Goal: Task Accomplishment & Management: Complete application form

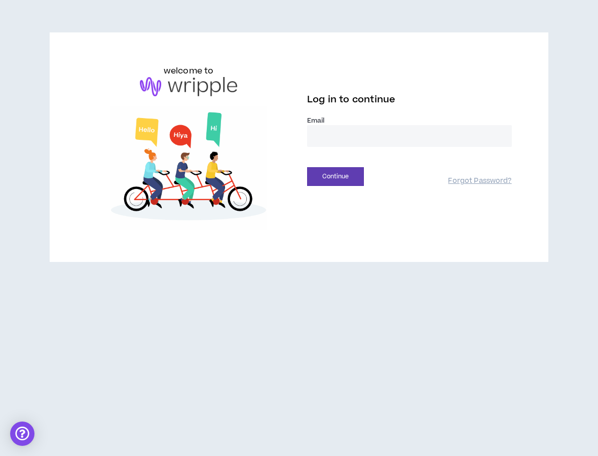
click at [338, 123] on label "Email *" at bounding box center [409, 120] width 205 height 9
click at [340, 137] on input "email" at bounding box center [409, 136] width 205 height 22
type input "**********"
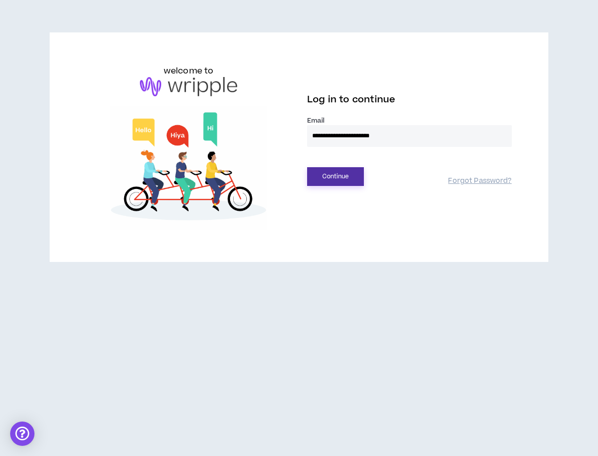
click at [346, 183] on button "Continue" at bounding box center [335, 176] width 57 height 19
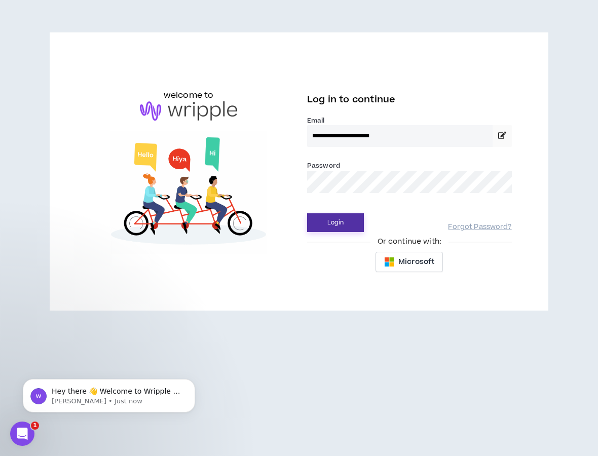
click at [337, 216] on button "Login" at bounding box center [335, 222] width 57 height 19
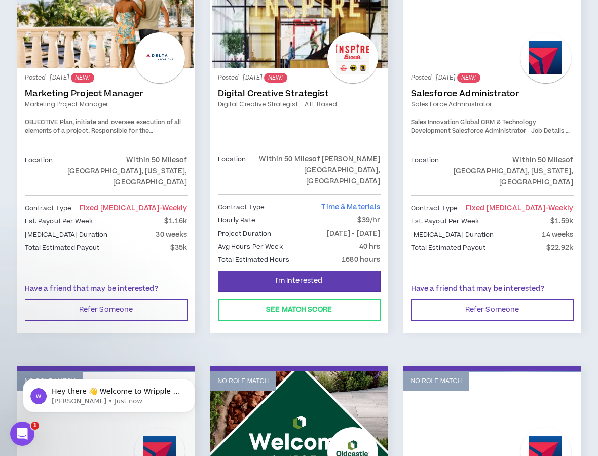
scroll to position [612, 0]
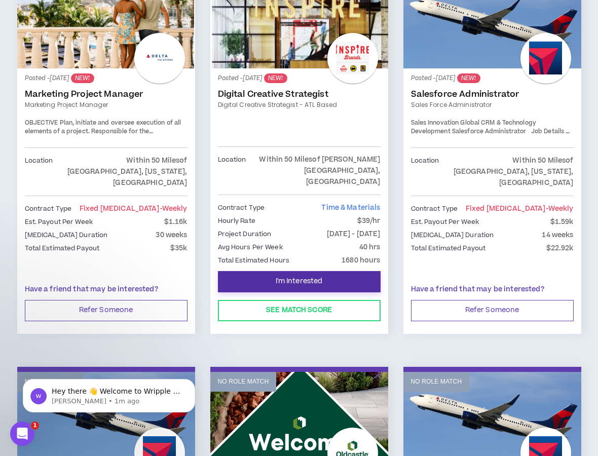
click at [300, 277] on span "I'm Interested" at bounding box center [299, 282] width 47 height 10
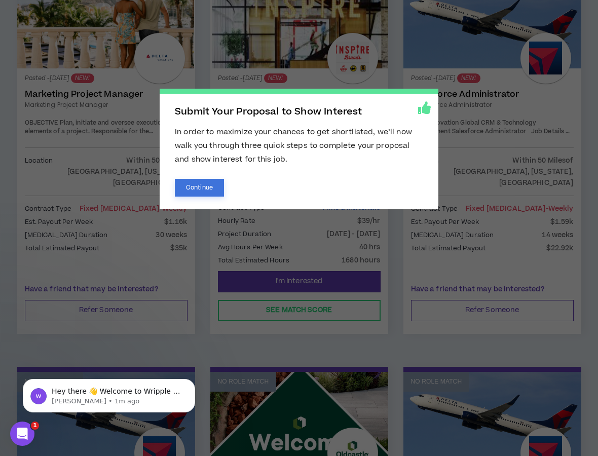
click at [201, 191] on button "Continue" at bounding box center [199, 188] width 49 height 18
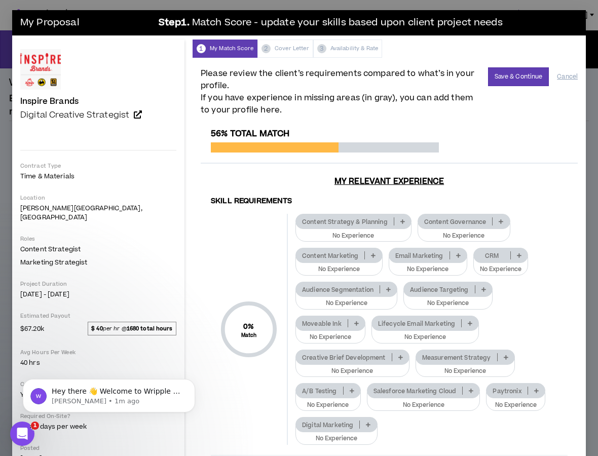
scroll to position [2, 0]
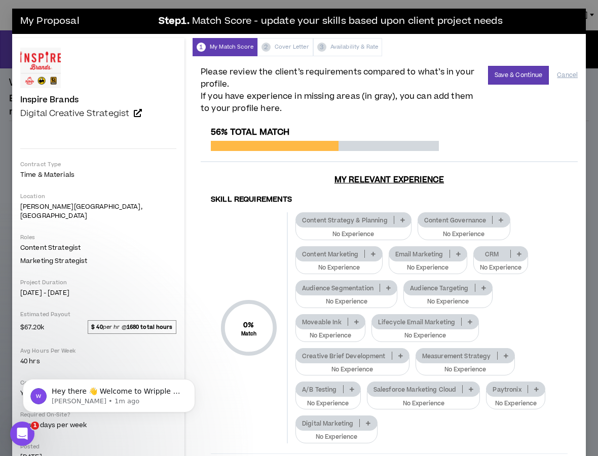
click at [394, 216] on p at bounding box center [402, 220] width 17 height 8
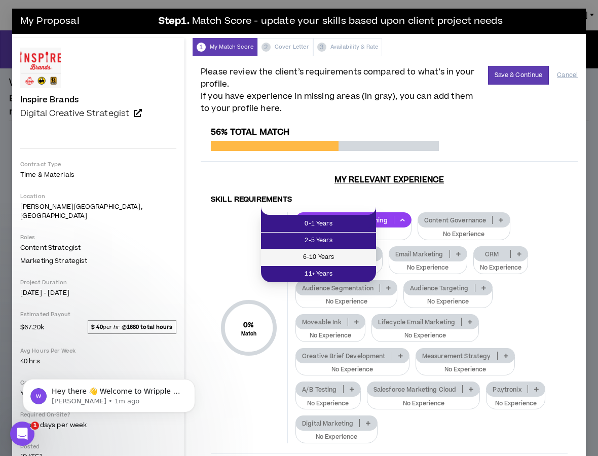
click at [354, 254] on span "6-10 Years" at bounding box center [318, 257] width 103 height 11
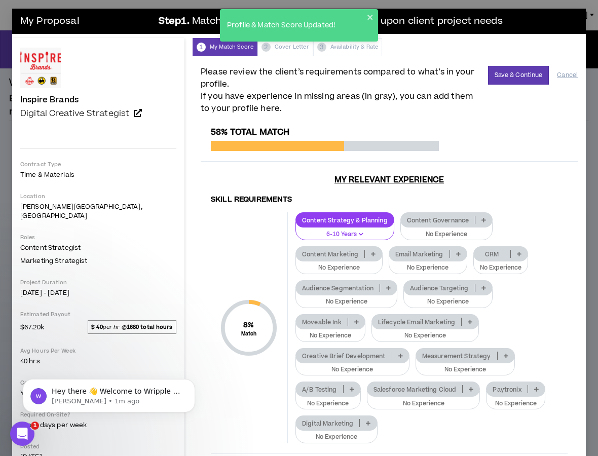
click at [353, 365] on p "No Experience" at bounding box center [352, 369] width 101 height 9
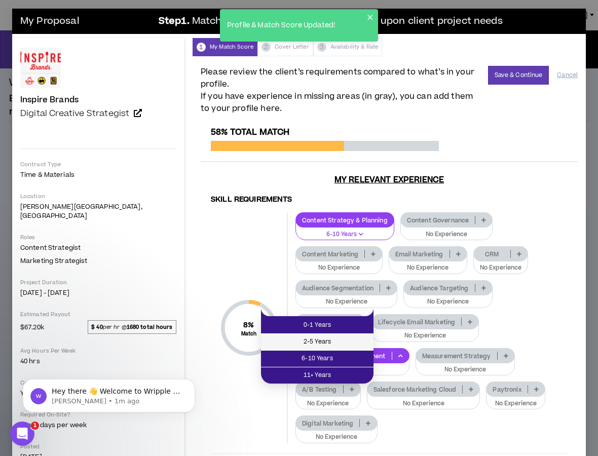
click at [344, 346] on span "2-5 Years" at bounding box center [317, 341] width 100 height 11
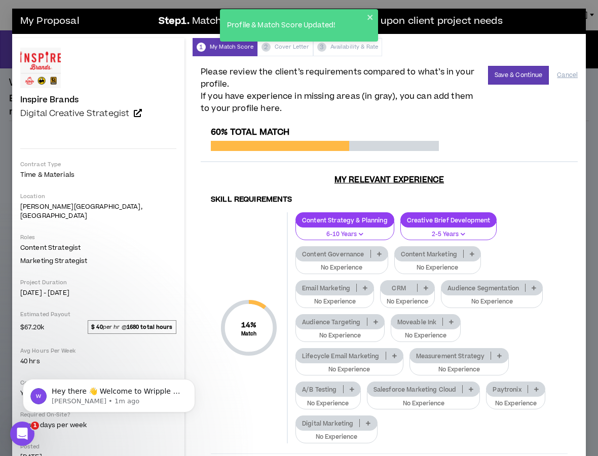
click at [323, 419] on p "Digital Marketing" at bounding box center [327, 423] width 63 height 8
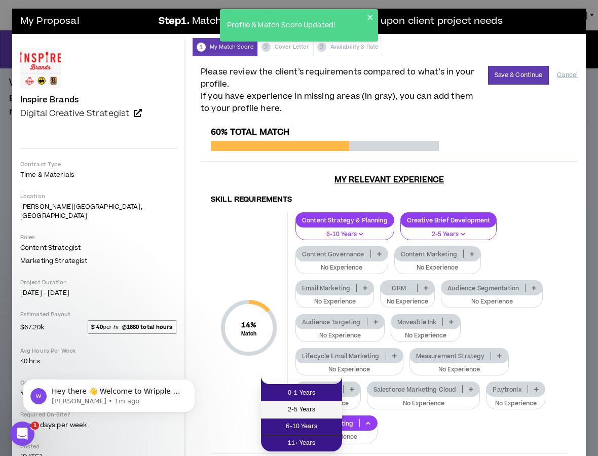
click at [321, 410] on span "2-5 Years" at bounding box center [301, 409] width 69 height 11
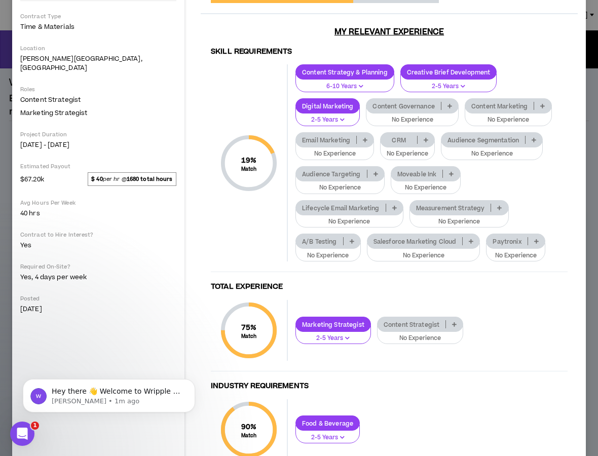
scroll to position [0, 0]
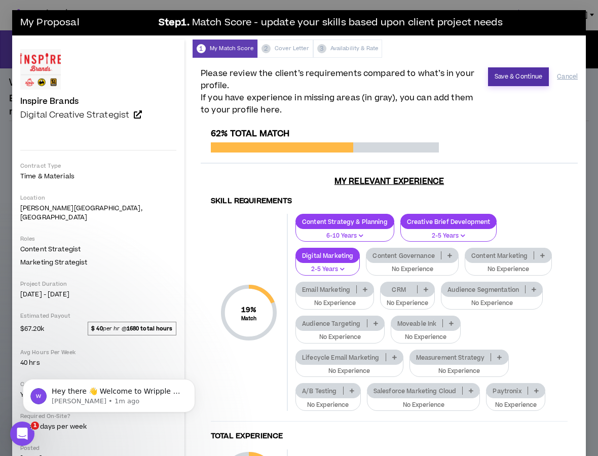
click at [531, 82] on button "Save & Continue" at bounding box center [518, 76] width 61 height 19
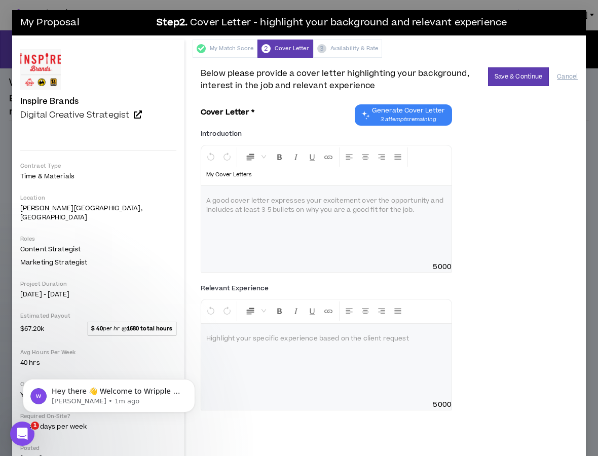
click at [406, 115] on span "3 attempts remaining" at bounding box center [408, 119] width 73 height 8
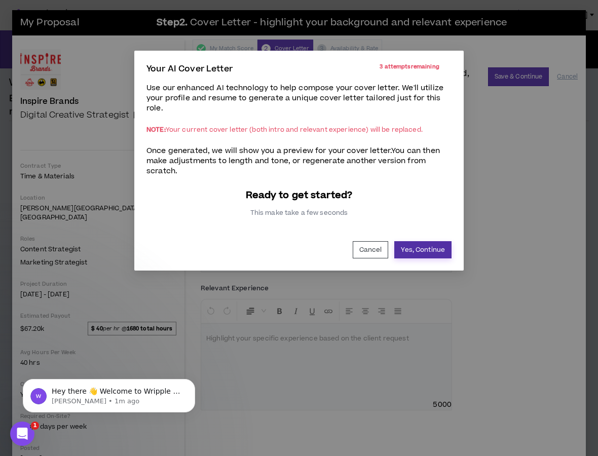
click at [418, 252] on button "Yes, Continue" at bounding box center [422, 249] width 57 height 17
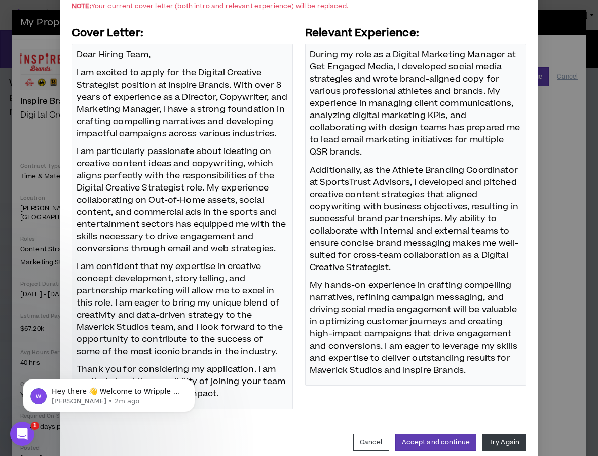
scroll to position [147, 0]
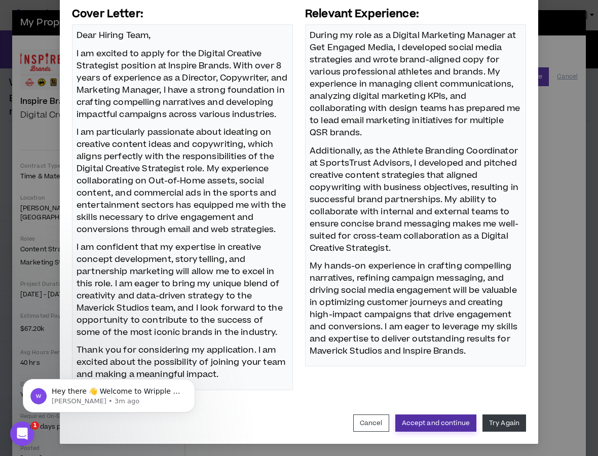
click at [443, 424] on button "Accept and continue" at bounding box center [435, 422] width 81 height 17
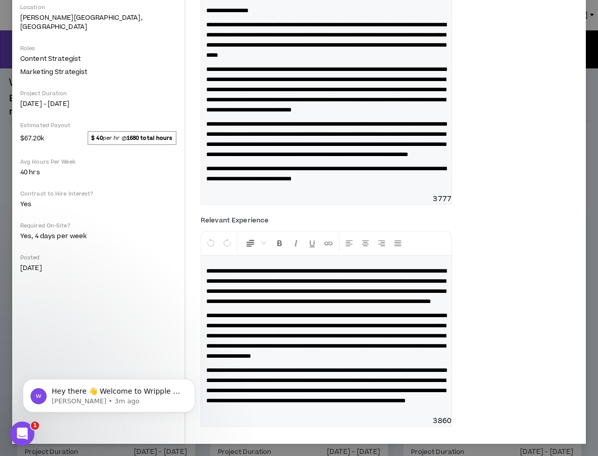
scroll to position [0, 0]
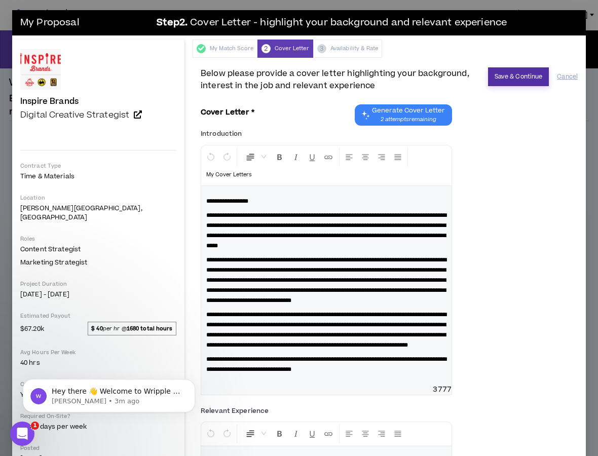
click at [524, 75] on button "Save & Continue" at bounding box center [518, 76] width 61 height 19
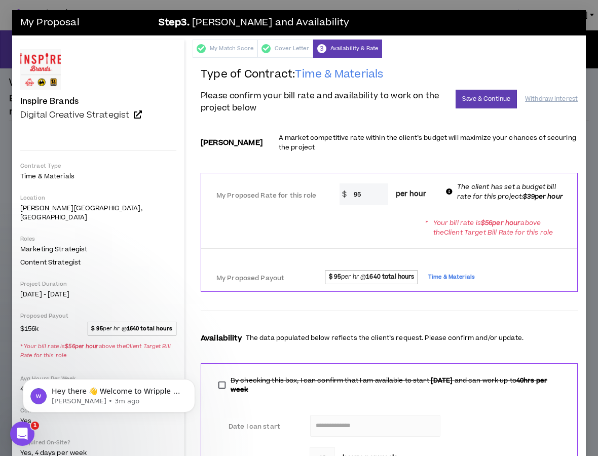
drag, startPoint x: 359, startPoint y: 199, endPoint x: 337, endPoint y: 193, distance: 22.0
click at [339, 193] on div "$ 95 per hour" at bounding box center [386, 194] width 95 height 22
type input "39"
click at [441, 156] on div "Bill Rate A market competitive rate within the client’s budget will maximize yo…" at bounding box center [389, 145] width 377 height 37
click at [479, 101] on button "Save & Continue" at bounding box center [485, 99] width 61 height 19
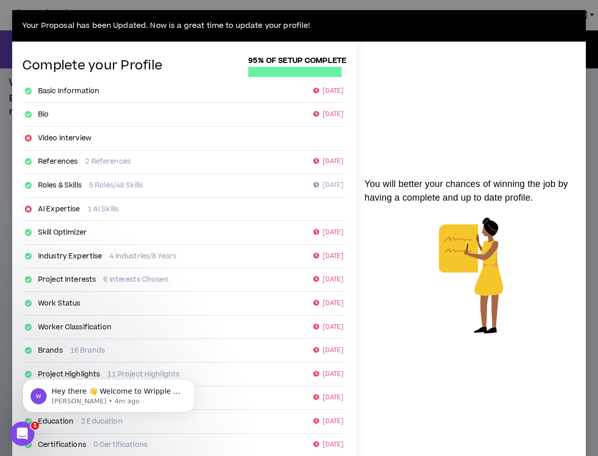
scroll to position [77, 0]
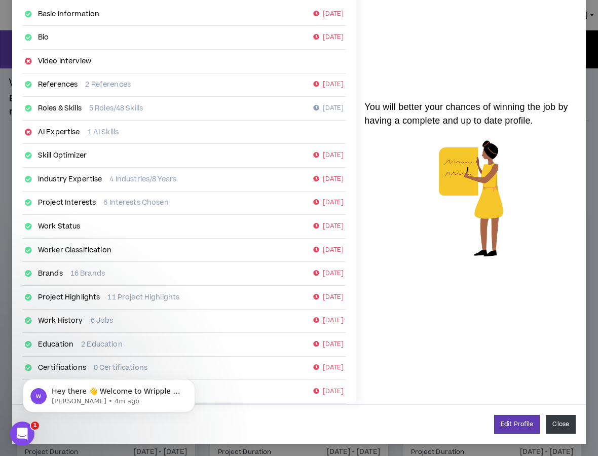
click at [552, 420] on button "Close" at bounding box center [560, 424] width 30 height 19
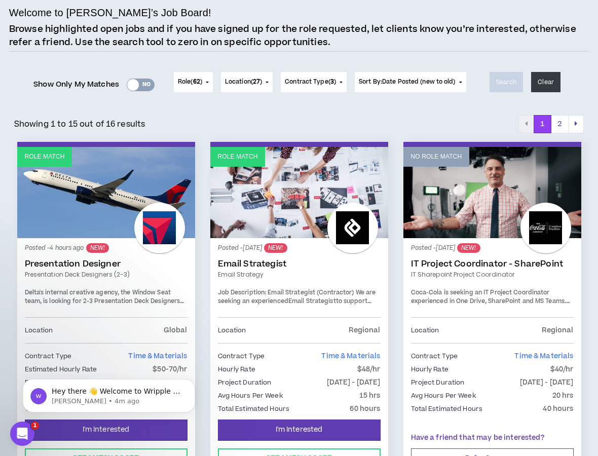
scroll to position [77, 0]
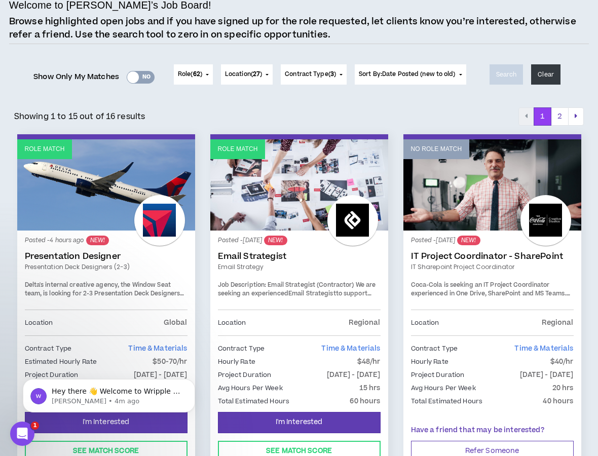
click at [67, 259] on link "Presentation Designer" at bounding box center [106, 256] width 163 height 10
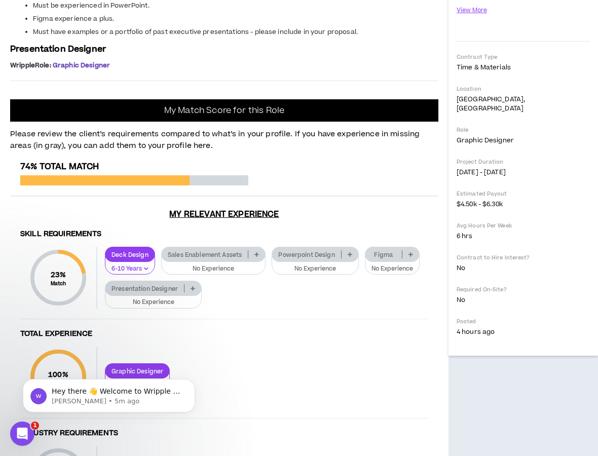
scroll to position [255, 0]
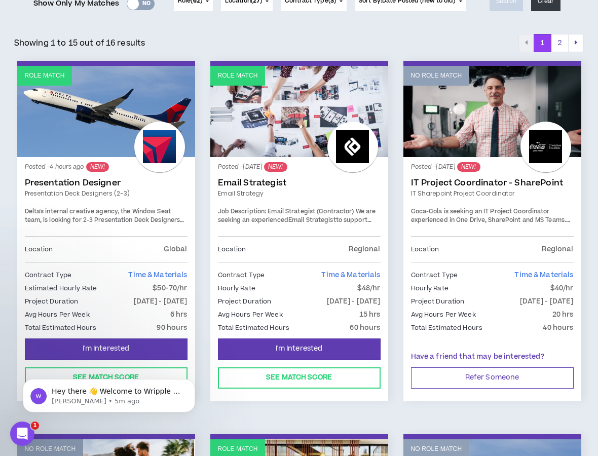
scroll to position [22, 0]
